Goal: Entertainment & Leisure: Consume media (video, audio)

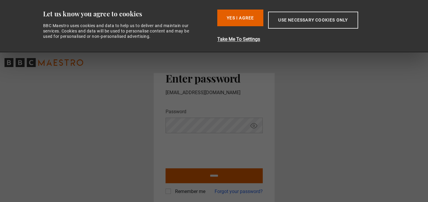
click at [183, 191] on label "Remember me" at bounding box center [189, 191] width 33 height 7
click at [251, 17] on button "Yes I Agree" at bounding box center [240, 18] width 46 height 17
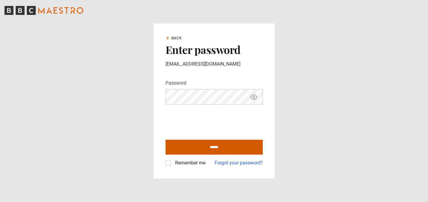
click at [221, 147] on input "******" at bounding box center [214, 146] width 97 height 15
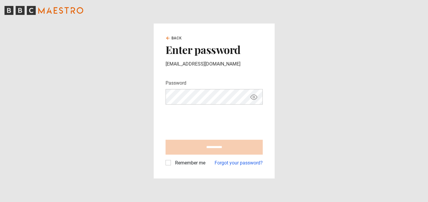
type input "**********"
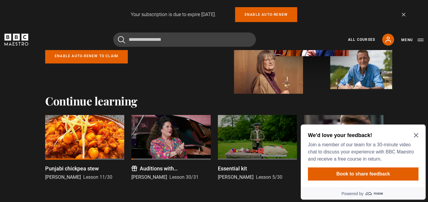
scroll to position [101, 0]
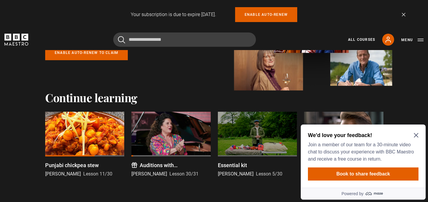
click at [87, 125] on div at bounding box center [84, 133] width 79 height 45
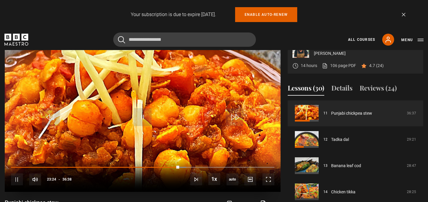
scroll to position [256, 0]
click at [143, 117] on span "Video Player" at bounding box center [143, 117] width 18 height 18
click at [153, 111] on video "Video Player" at bounding box center [143, 113] width 276 height 155
click at [144, 114] on span "Video Player" at bounding box center [143, 117] width 18 height 18
click at [140, 117] on span "Video Player" at bounding box center [143, 117] width 18 height 18
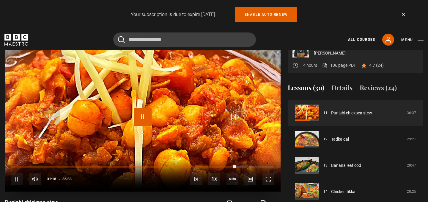
click at [136, 118] on span "Video Player" at bounding box center [143, 117] width 18 height 18
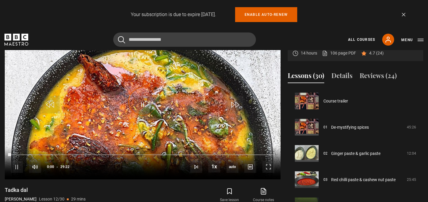
scroll to position [288, 0]
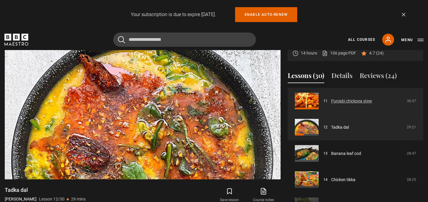
click at [355, 104] on link "Punjabi chickpea stew" at bounding box center [351, 101] width 41 height 6
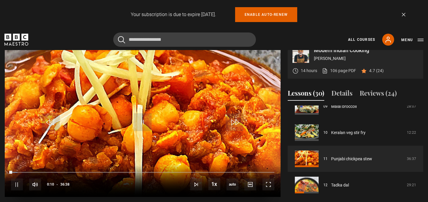
scroll to position [249, 0]
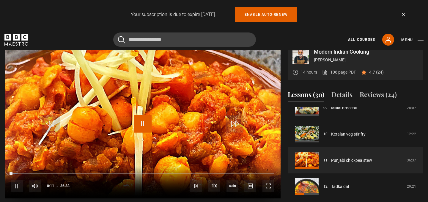
click at [147, 123] on span "Video Player" at bounding box center [143, 123] width 18 height 18
click at [263, 184] on span "Video Player" at bounding box center [268, 186] width 12 height 12
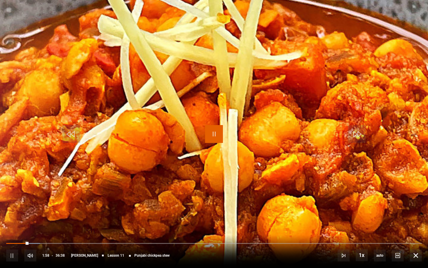
click at [215, 138] on span "Video Player" at bounding box center [214, 134] width 18 height 18
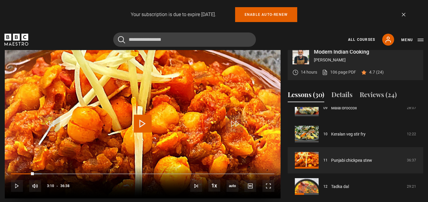
click at [145, 126] on span "Video Player" at bounding box center [143, 123] width 18 height 18
click at [265, 184] on span "Video Player" at bounding box center [268, 186] width 12 height 12
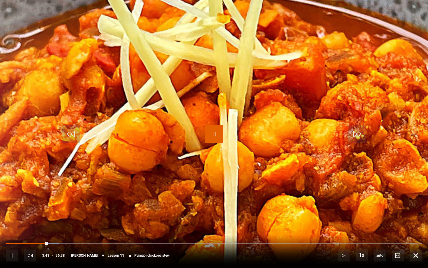
click at [219, 137] on span "Video Player" at bounding box center [214, 134] width 18 height 18
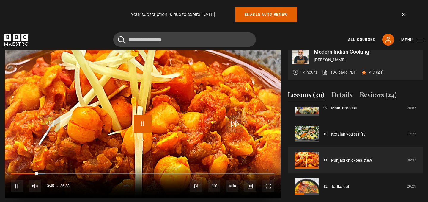
click at [138, 129] on span "Video Player" at bounding box center [143, 123] width 18 height 18
click at [142, 126] on span "Video Player" at bounding box center [143, 123] width 18 height 18
click at [271, 183] on span "Video Player" at bounding box center [268, 186] width 12 height 12
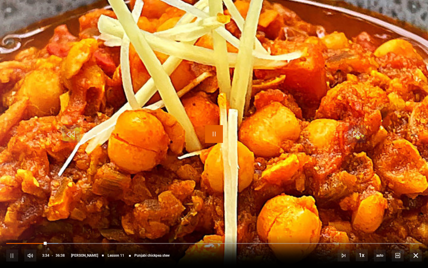
click at [207, 134] on span "Video Player" at bounding box center [214, 134] width 18 height 18
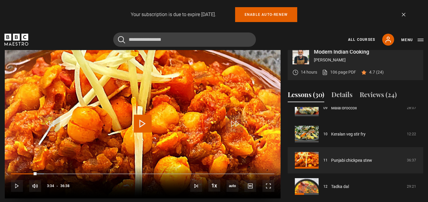
click at [149, 120] on span "Video Player" at bounding box center [143, 123] width 18 height 18
click at [269, 187] on span "Video Player" at bounding box center [268, 186] width 12 height 12
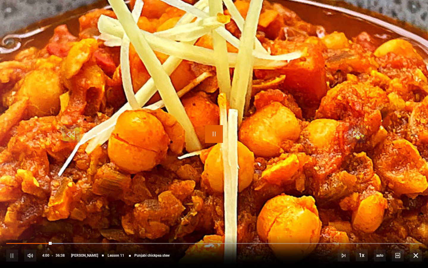
click at [220, 137] on span "Video Player" at bounding box center [214, 134] width 18 height 18
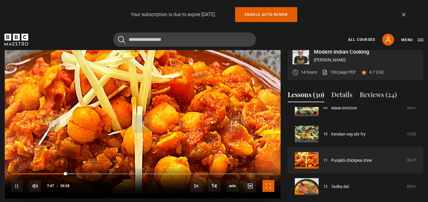
click at [270, 184] on span "Video Player" at bounding box center [268, 186] width 12 height 12
click at [143, 117] on span "Video Player" at bounding box center [143, 123] width 18 height 18
click at [144, 122] on span "Video Player" at bounding box center [143, 123] width 18 height 18
click at [264, 188] on span "Video Player" at bounding box center [268, 186] width 12 height 12
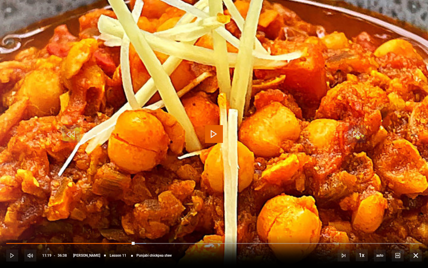
click at [219, 136] on span "Video Player" at bounding box center [214, 134] width 18 height 18
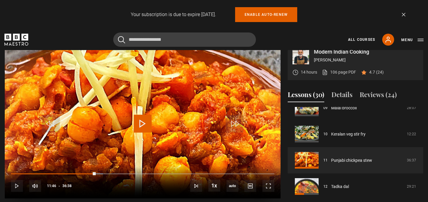
click at [140, 122] on span "Video Player" at bounding box center [143, 123] width 18 height 18
click at [265, 185] on span "Video Player" at bounding box center [268, 186] width 12 height 12
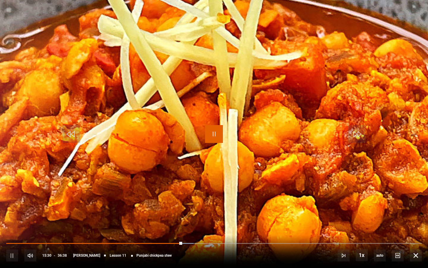
click at [210, 134] on span "Video Player" at bounding box center [214, 134] width 18 height 18
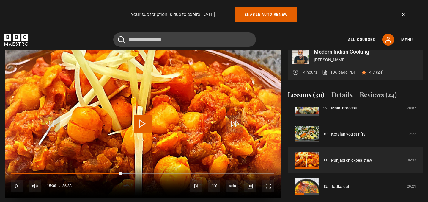
click at [143, 121] on span "Video Player" at bounding box center [143, 123] width 18 height 18
click at [270, 191] on span "Video Player" at bounding box center [268, 186] width 12 height 12
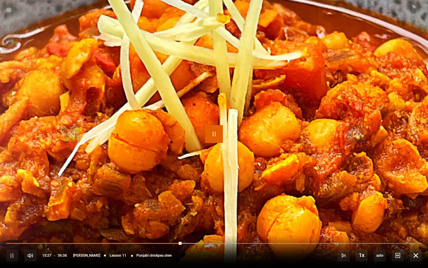
click at [213, 137] on span "Video Player" at bounding box center [214, 134] width 18 height 18
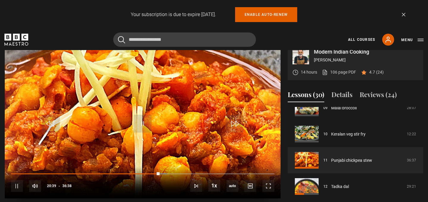
click at [172, 125] on video "Video Player" at bounding box center [143, 120] width 276 height 155
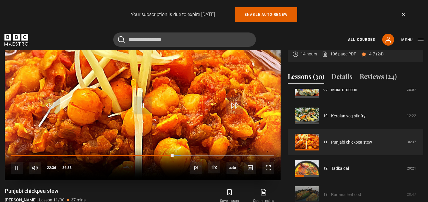
scroll to position [258, 0]
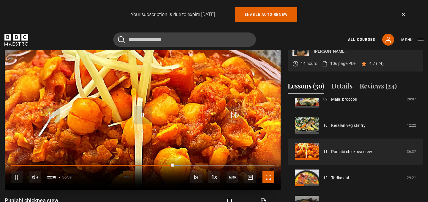
click at [273, 182] on span "Video Player" at bounding box center [268, 177] width 12 height 12
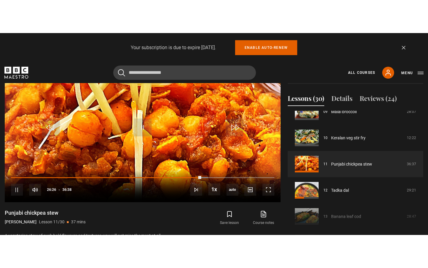
scroll to position [279, 0]
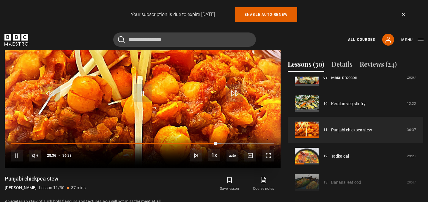
click at [262, 162] on div "10s Skip Back 10 seconds Pause 10s Skip Forward 10 seconds Loaded : 79.85% 33:5…" at bounding box center [143, 151] width 276 height 33
click at [269, 155] on span "Video Player" at bounding box center [268, 155] width 12 height 12
click at [269, 152] on span "Video Player" at bounding box center [268, 155] width 12 height 12
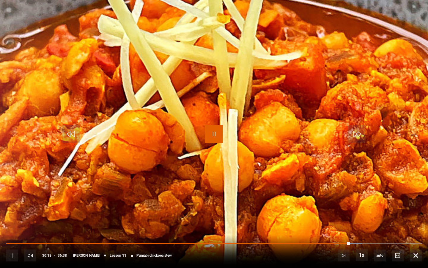
click at [214, 133] on span "Video Player" at bounding box center [214, 134] width 18 height 18
